Goal: Communication & Community: Share content

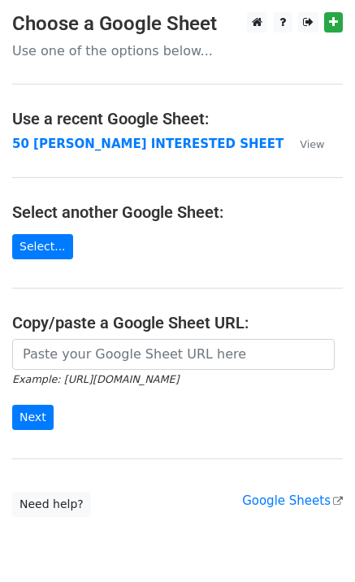
click at [115, 152] on td "50 [PERSON_NAME] INTERESTED SHEET" at bounding box center [147, 144] width 271 height 19
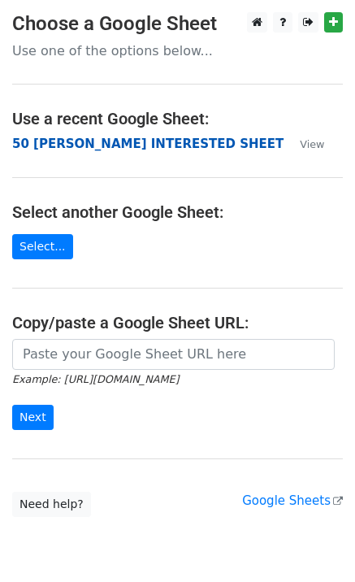
click at [118, 148] on strong "50 [PERSON_NAME] INTERESTED SHEET" at bounding box center [147, 143] width 271 height 15
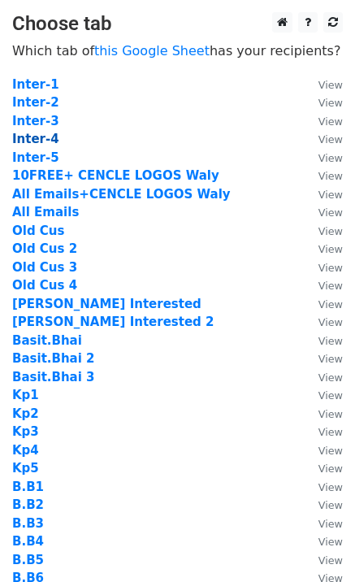
click at [45, 138] on strong "Inter-4" at bounding box center [35, 139] width 47 height 15
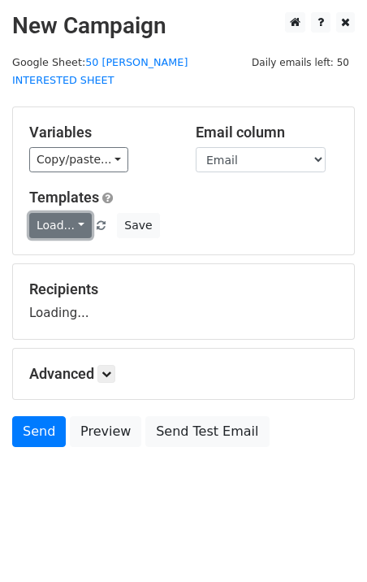
click at [69, 213] on link "Load..." at bounding box center [60, 225] width 63 height 25
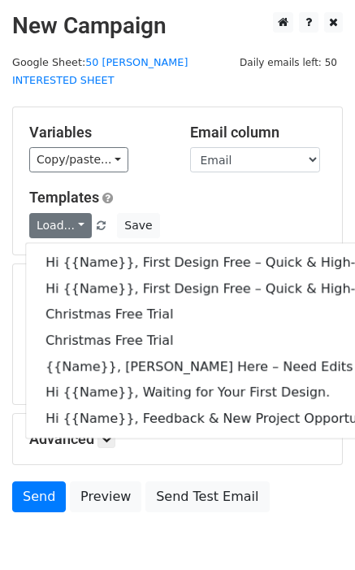
click at [166, 107] on div "Variables Copy/paste... {{Email}} {{Name}} {{Price 1}} {{Price}} Email column E…" at bounding box center [177, 180] width 329 height 147
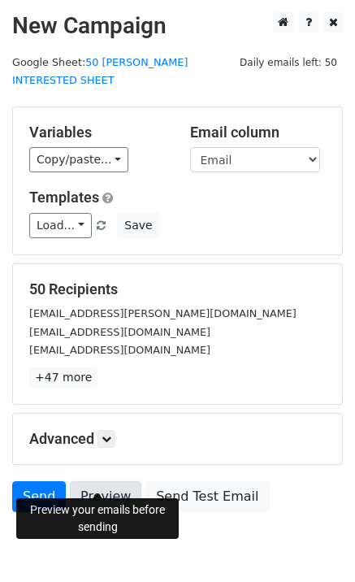
click at [86, 481] on link "Preview" at bounding box center [105, 496] width 71 height 31
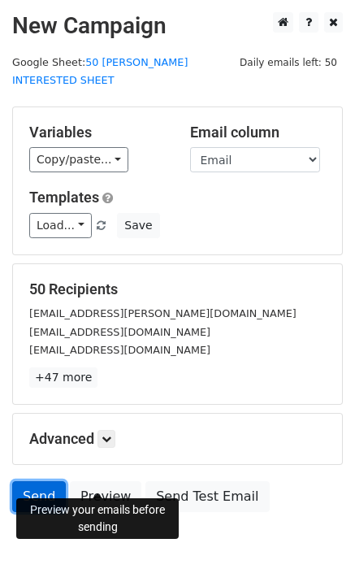
click at [50, 481] on link "Send" at bounding box center [39, 496] width 54 height 31
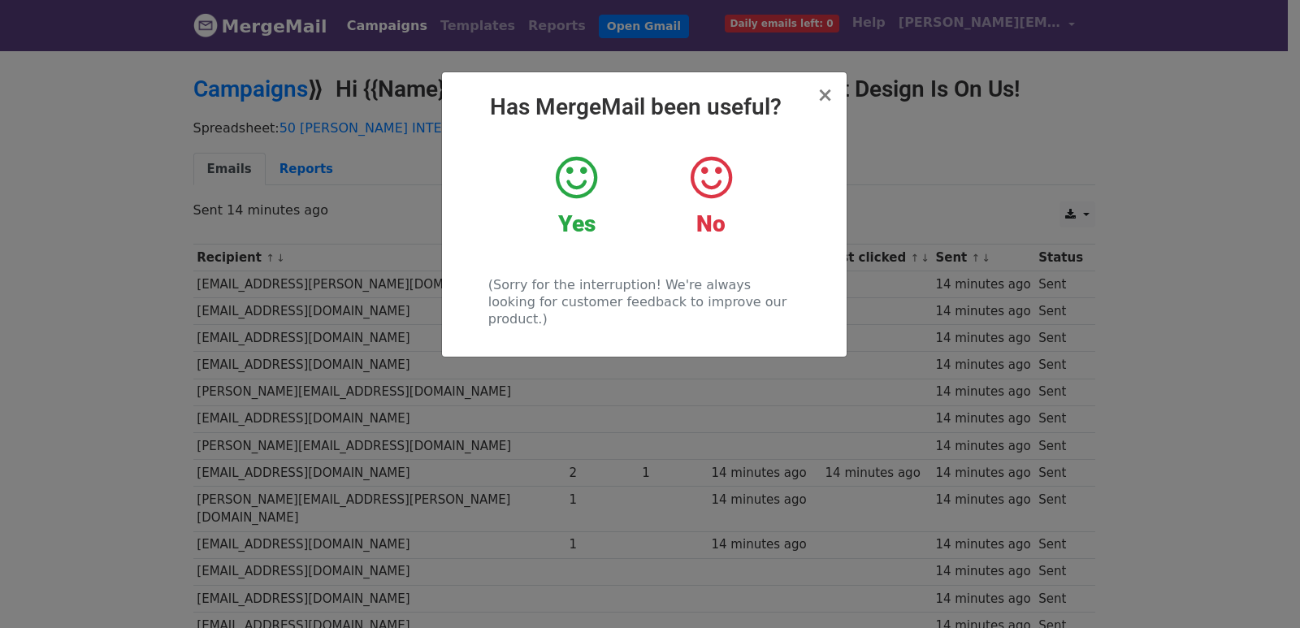
click at [363, 219] on div "× Has MergeMail been useful? Yes No (Sorry for the interruption! We're always l…" at bounding box center [650, 338] width 1300 height 579
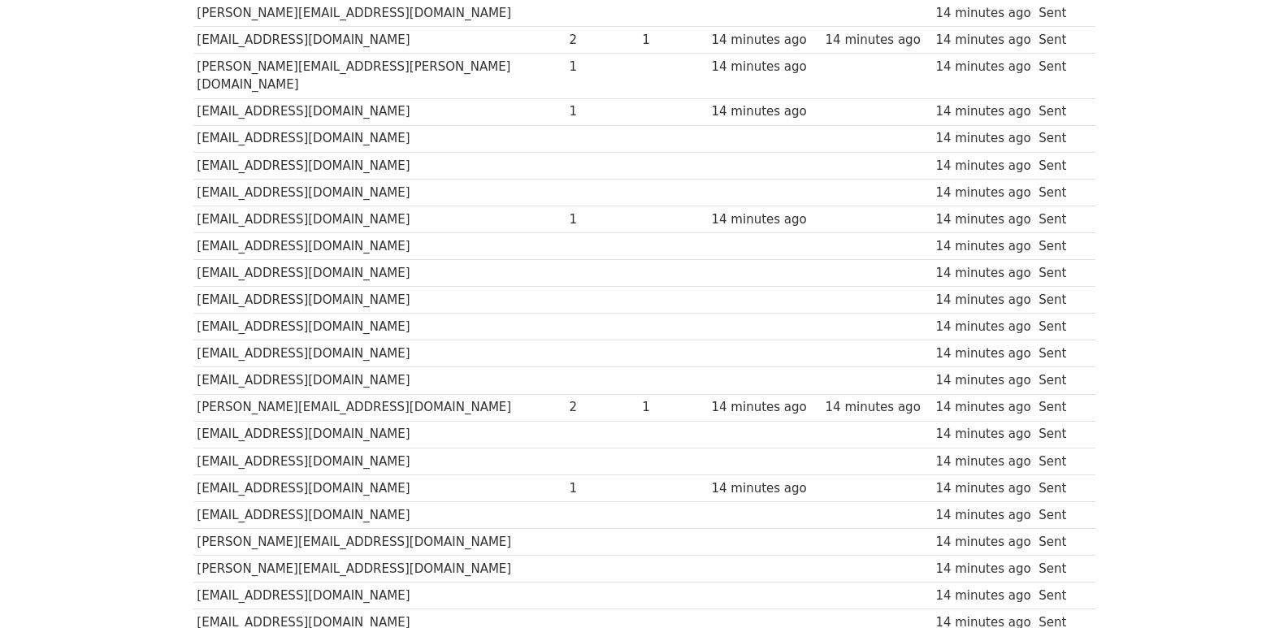
scroll to position [1131, 0]
